Goal: Task Accomplishment & Management: Complete application form

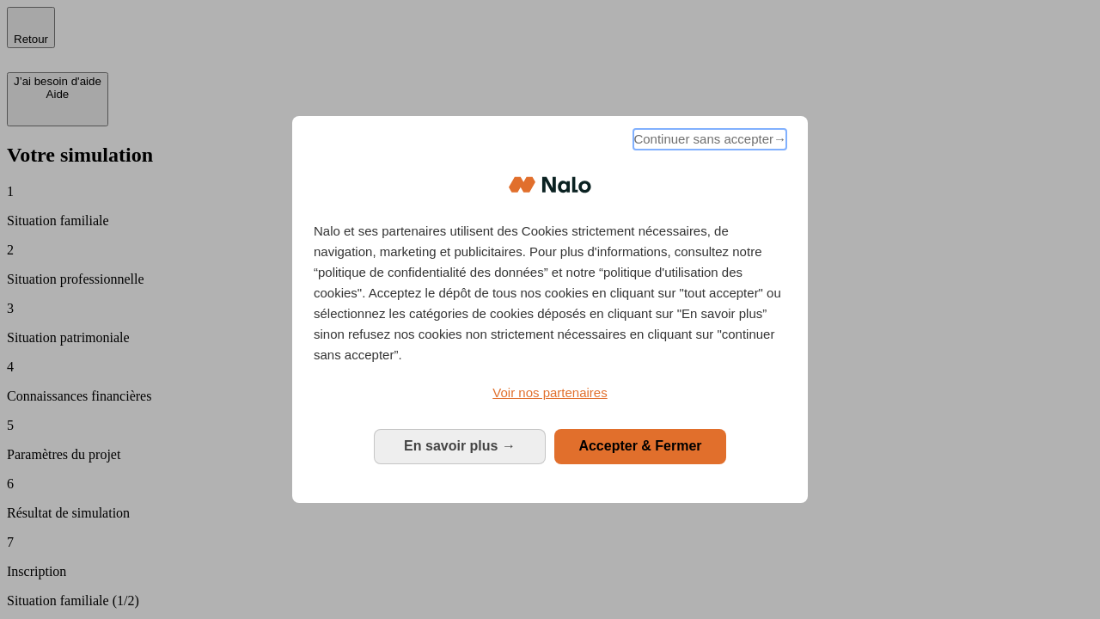
click at [708, 142] on span "Continuer sans accepter →" at bounding box center [710, 139] width 153 height 21
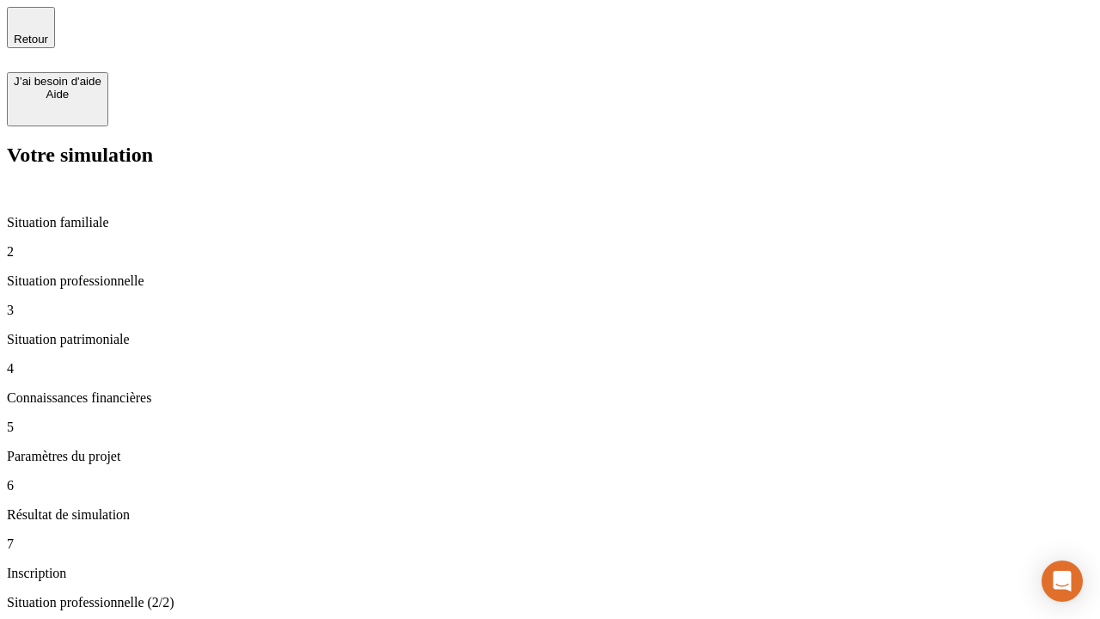
type input "70 000"
type input "1 000"
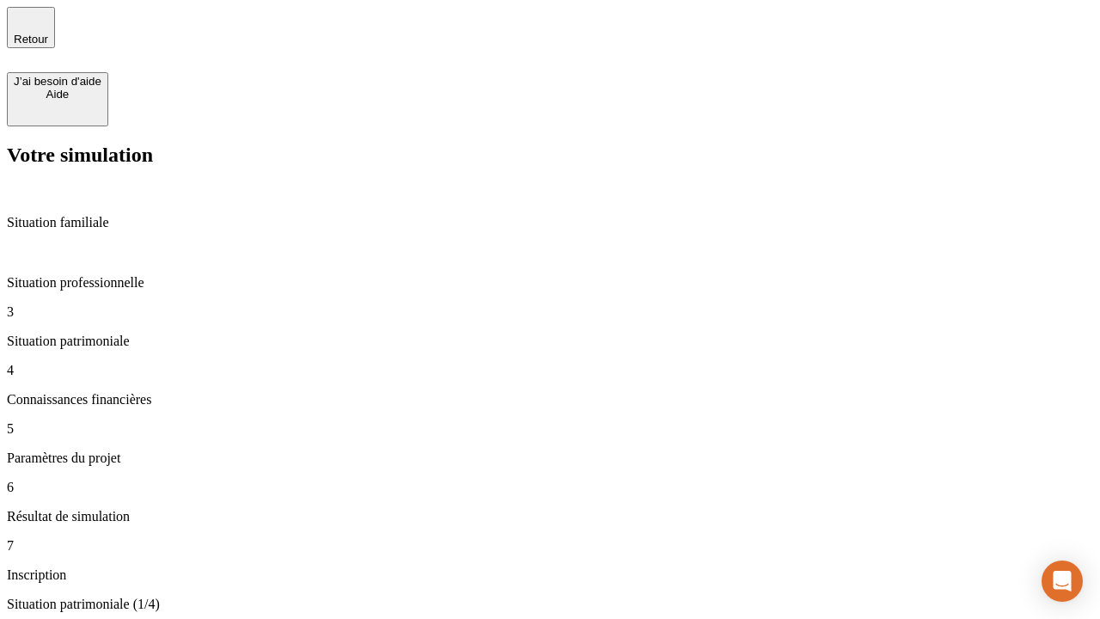
type input "800"
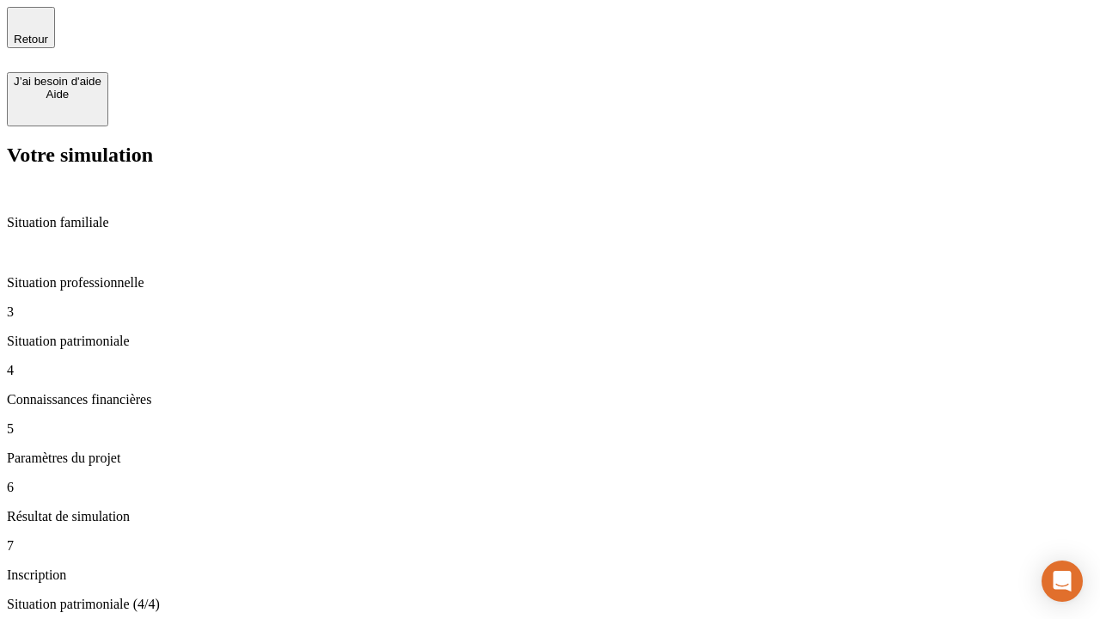
type input "6"
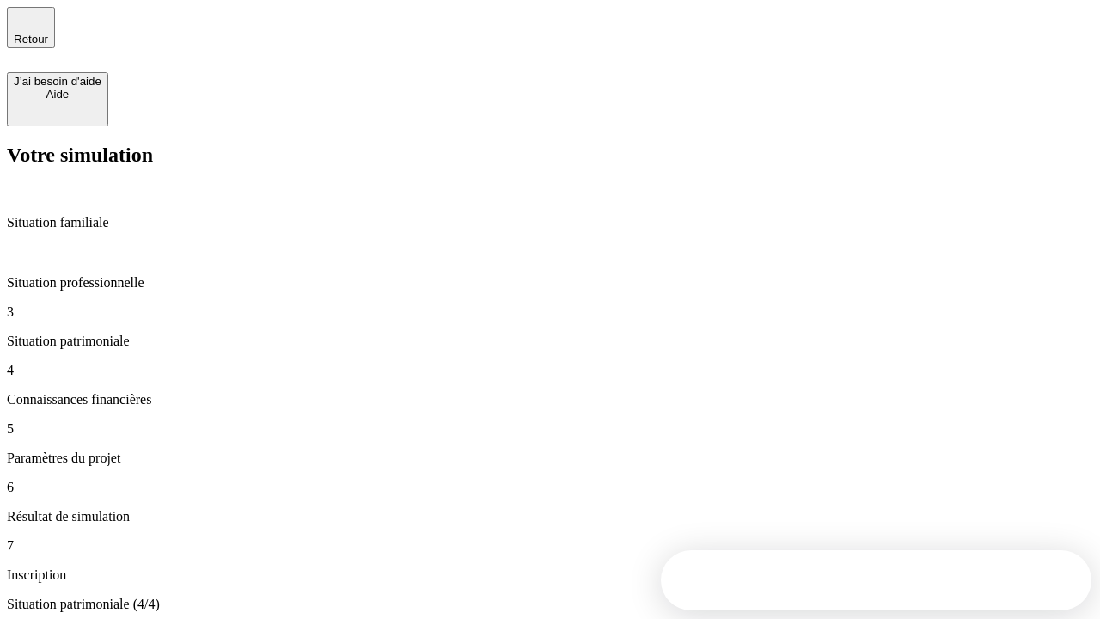
type input "400"
type input "3"
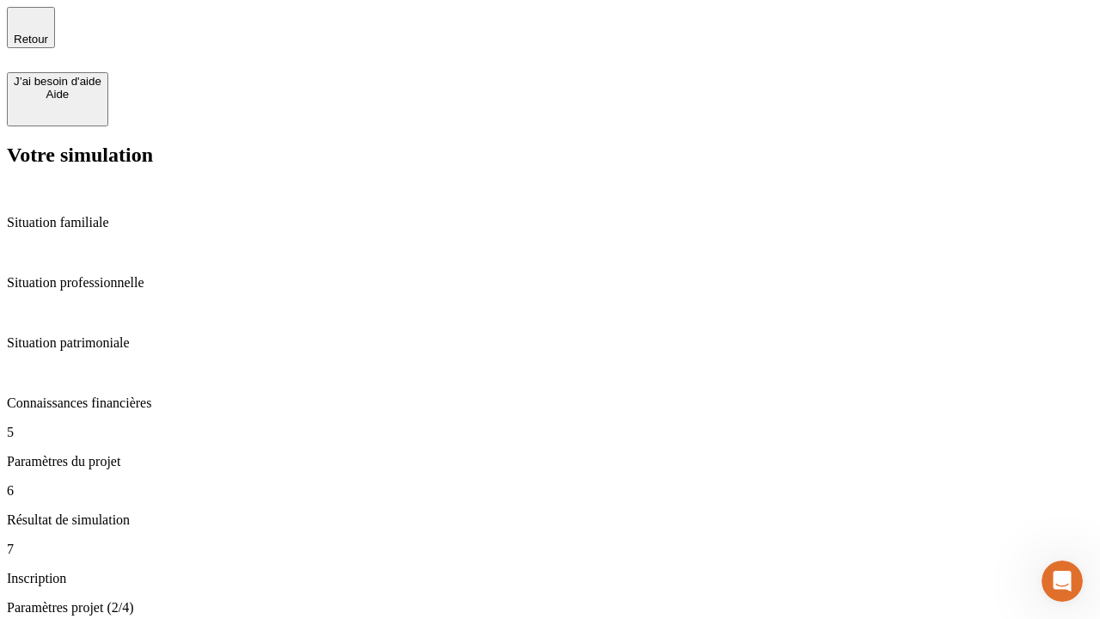
type input "35"
type input "500"
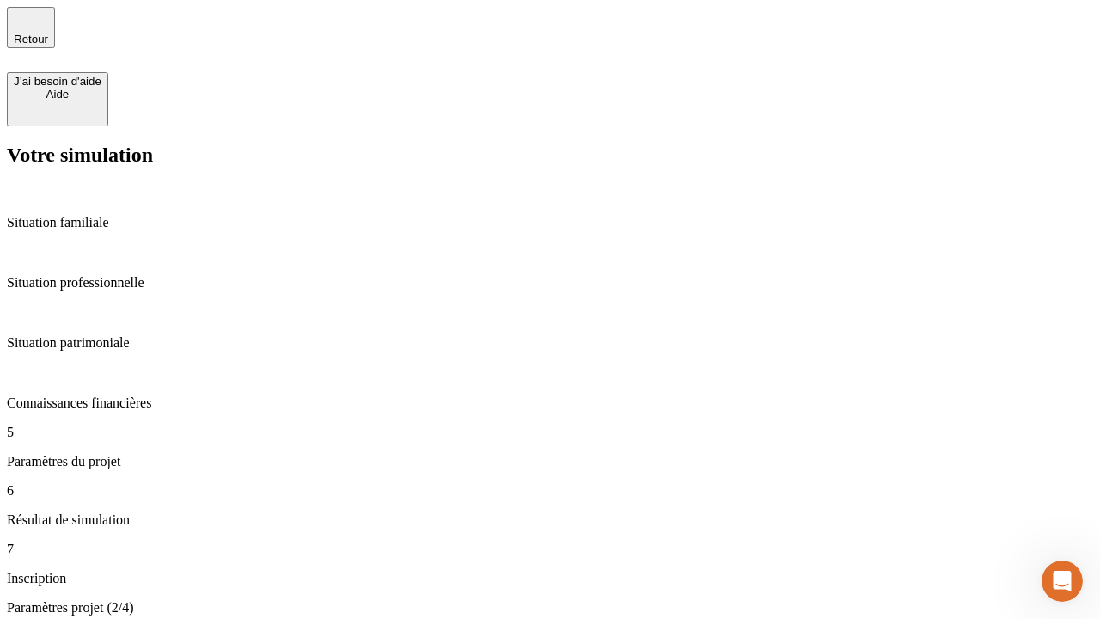
type input "640"
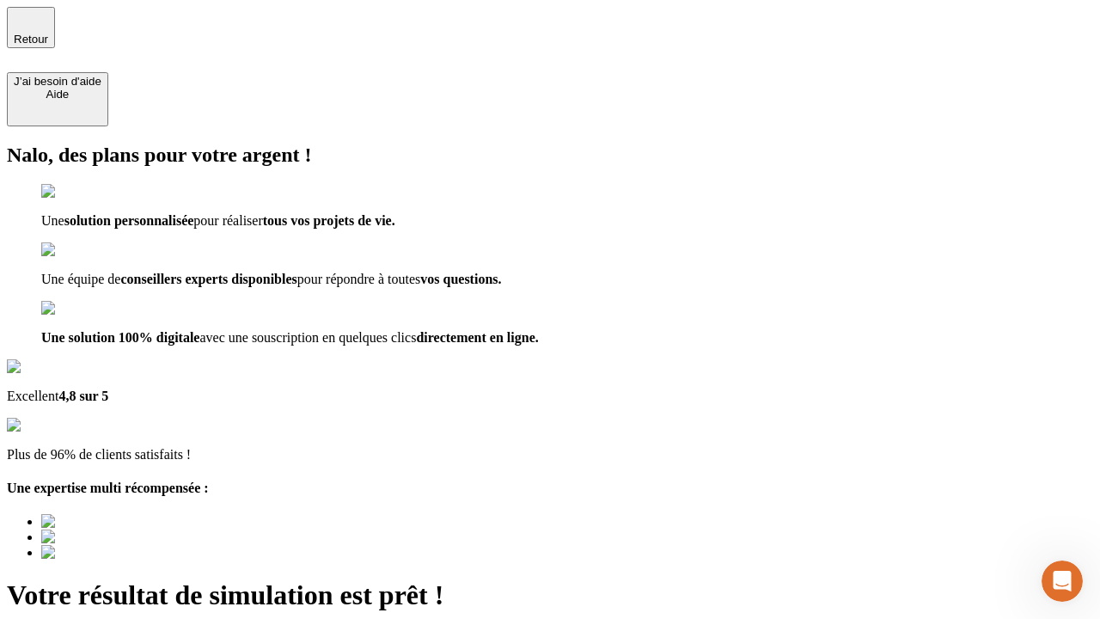
type input "[EMAIL_ADDRESS][DOMAIN_NAME]"
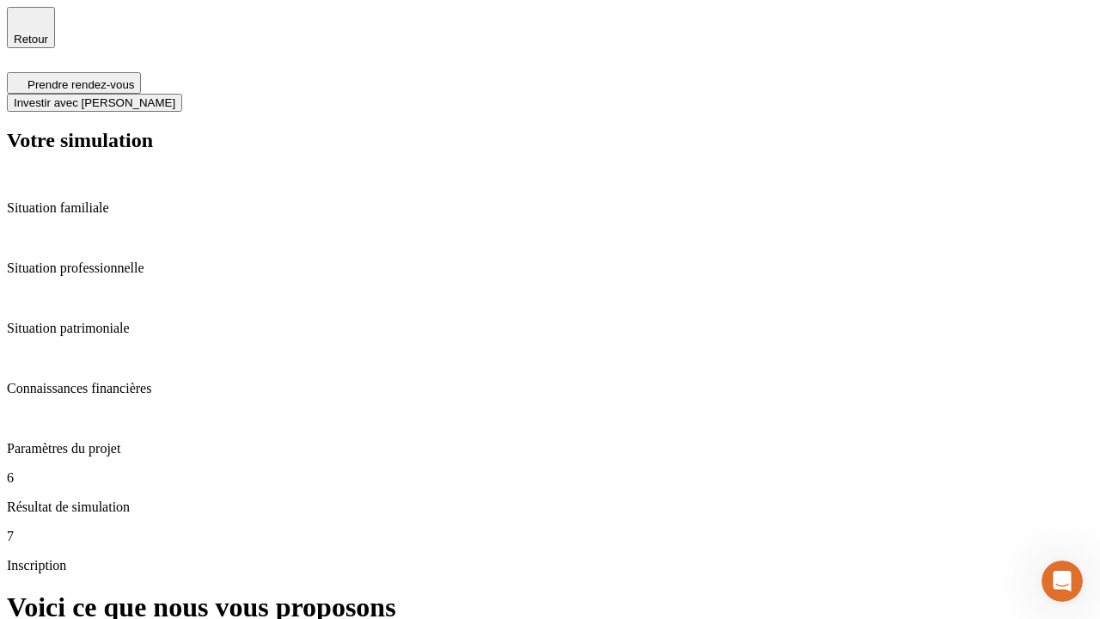
click at [175, 96] on span "Investir avec [PERSON_NAME]" at bounding box center [95, 102] width 162 height 13
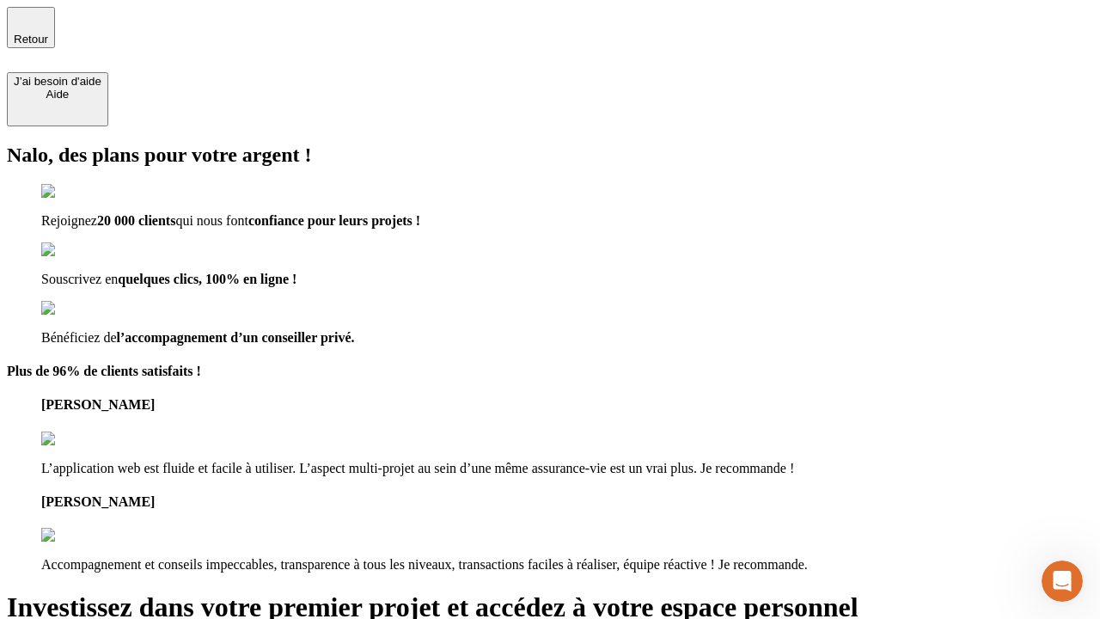
type input "[EMAIL_ADDRESS][DOMAIN_NAME]"
